Goal: Task Accomplishment & Management: Manage account settings

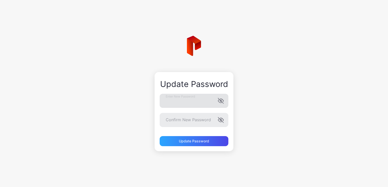
click at [221, 102] on icon "button" at bounding box center [220, 100] width 5 height 5
click at [222, 120] on icon "button" at bounding box center [221, 120] width 6 height 6
click at [187, 143] on div "Update Password" at bounding box center [194, 141] width 30 height 4
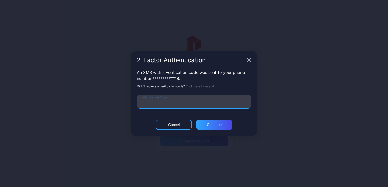
click at [208, 96] on input "Verification Code" at bounding box center [194, 102] width 114 height 14
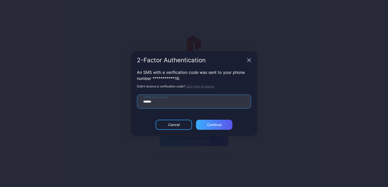
type input "******"
click at [217, 127] on div "Continue" at bounding box center [214, 125] width 15 height 4
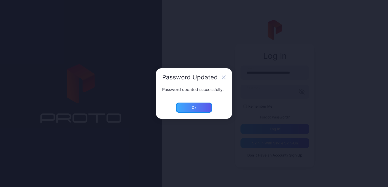
click at [198, 110] on div "Ok" at bounding box center [194, 108] width 36 height 10
